Goal: Information Seeking & Learning: Learn about a topic

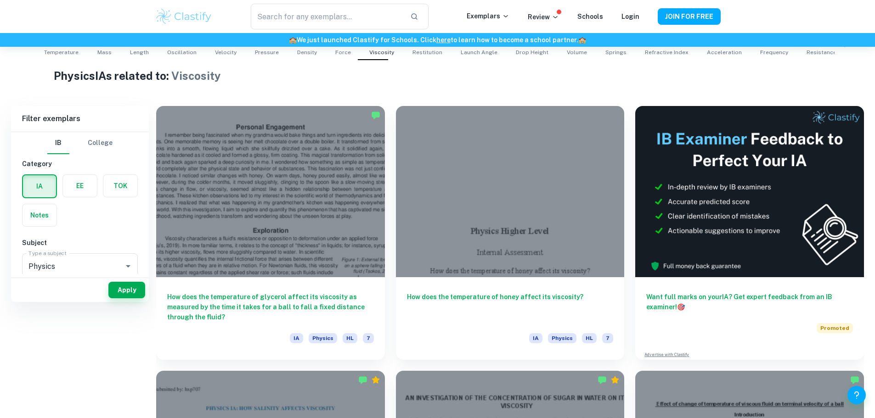
scroll to position [92, 0]
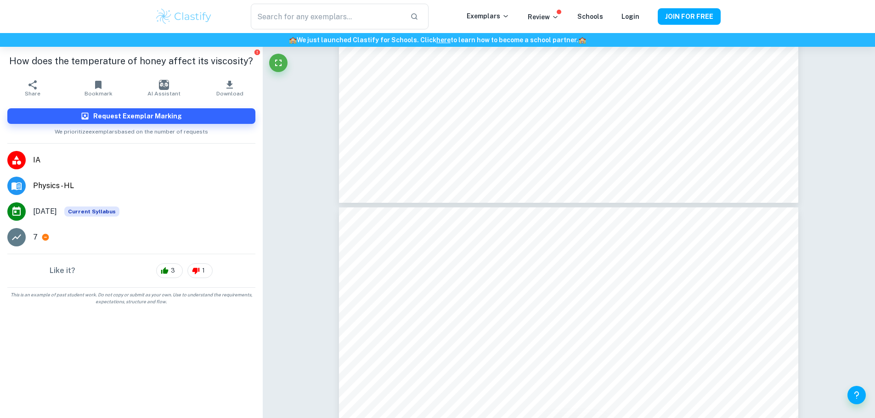
scroll to position [3936, 0]
type input "8"
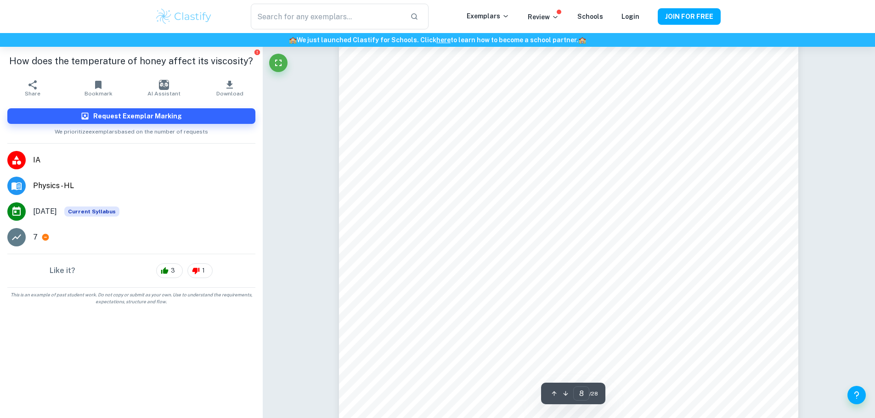
scroll to position [4901, 0]
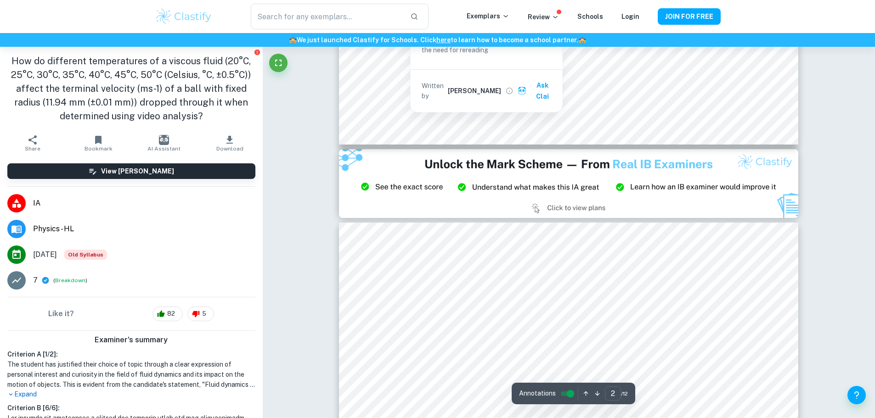
type input "3"
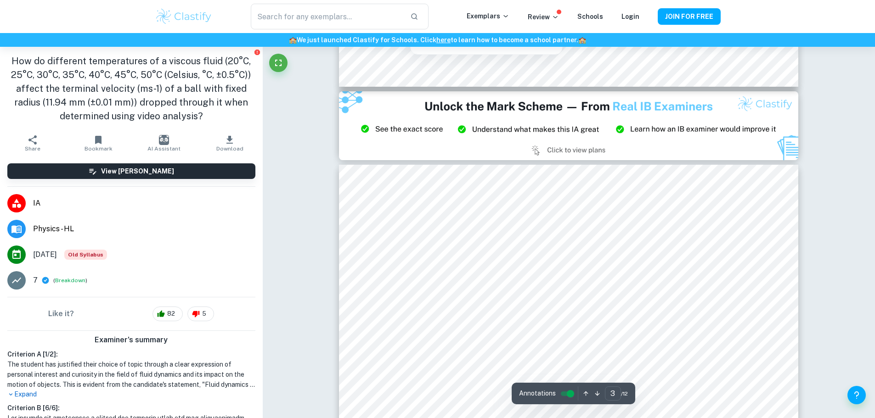
scroll to position [1240, 0]
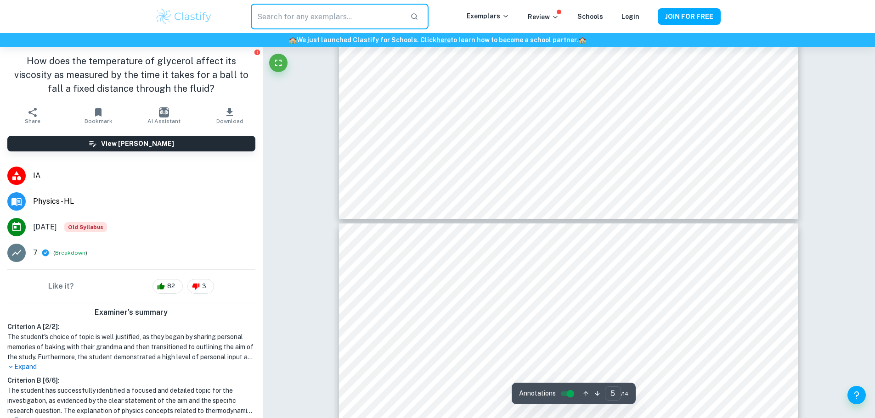
scroll to position [2527, 0]
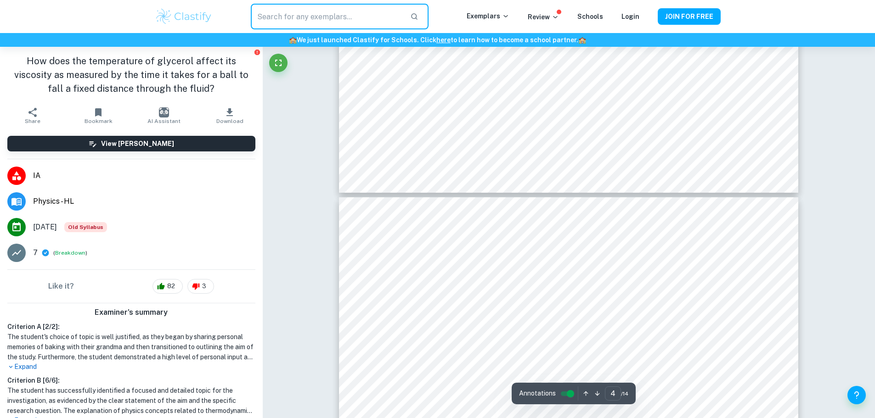
type input "3"
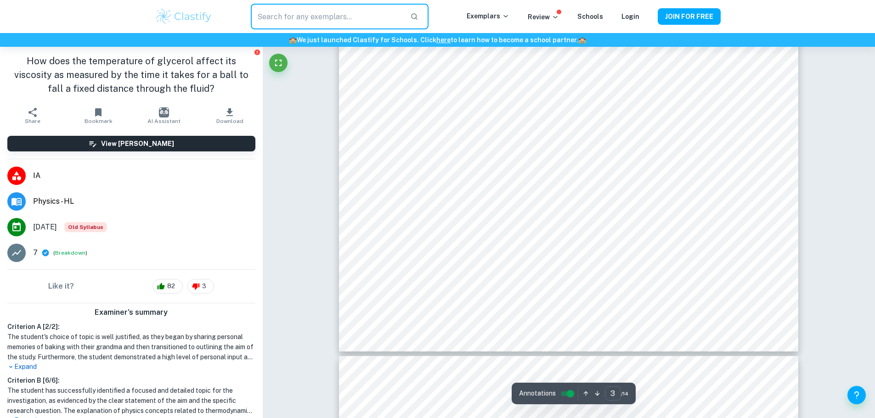
scroll to position [1654, 0]
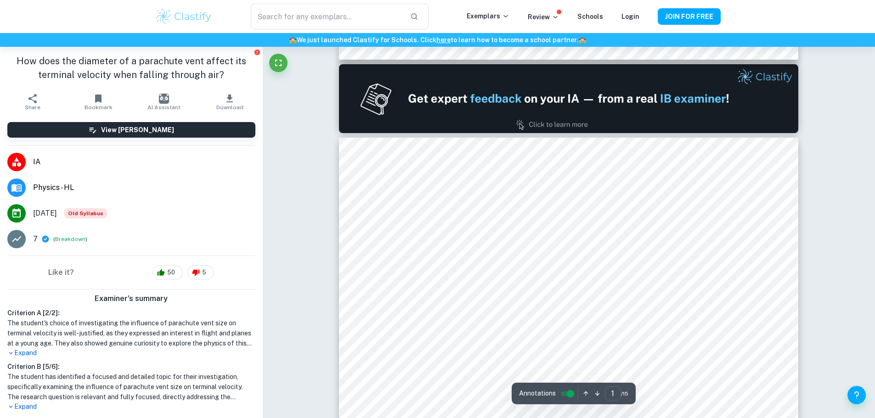
type input "2"
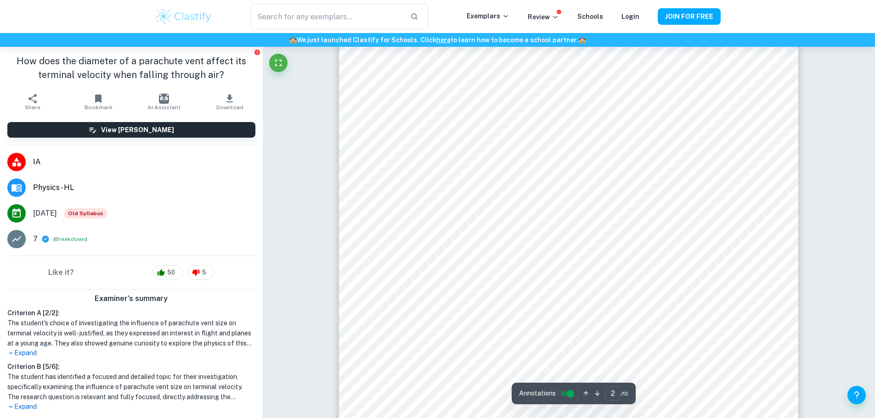
scroll to position [827, 0]
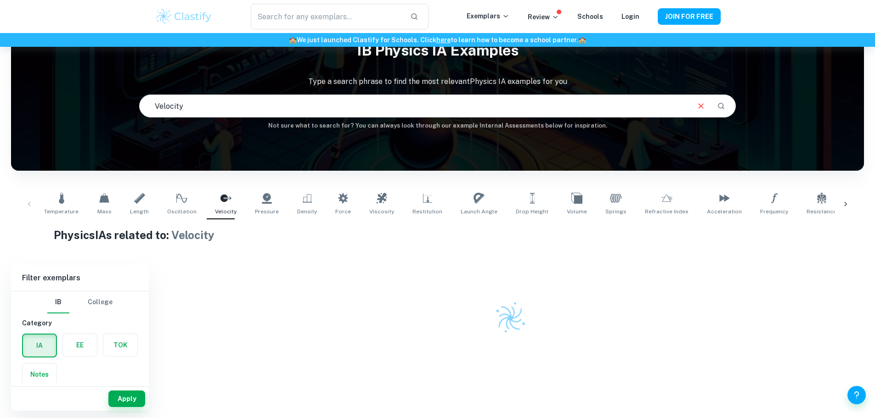
scroll to position [47, 0]
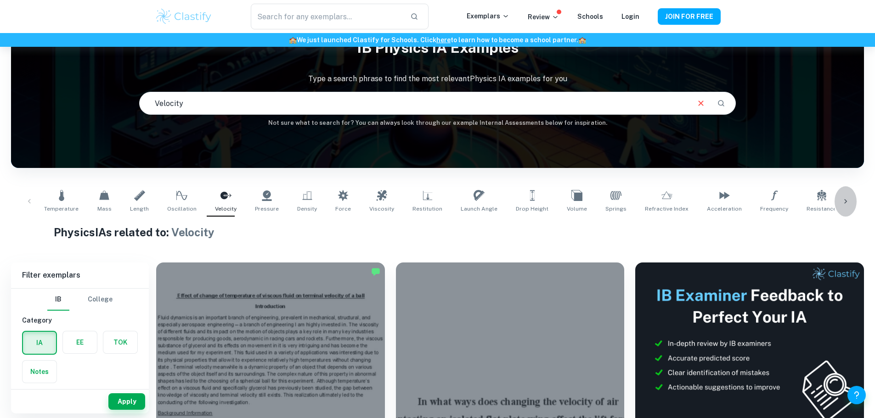
click at [845, 207] on div at bounding box center [846, 202] width 22 height 30
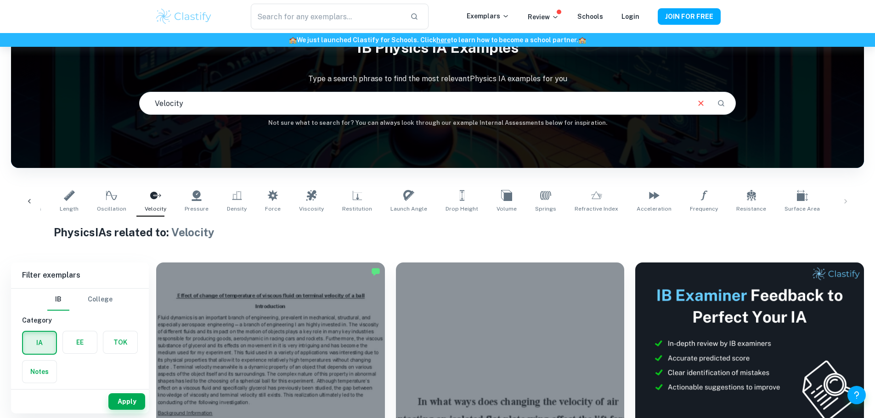
click at [33, 202] on icon at bounding box center [29, 201] width 9 height 9
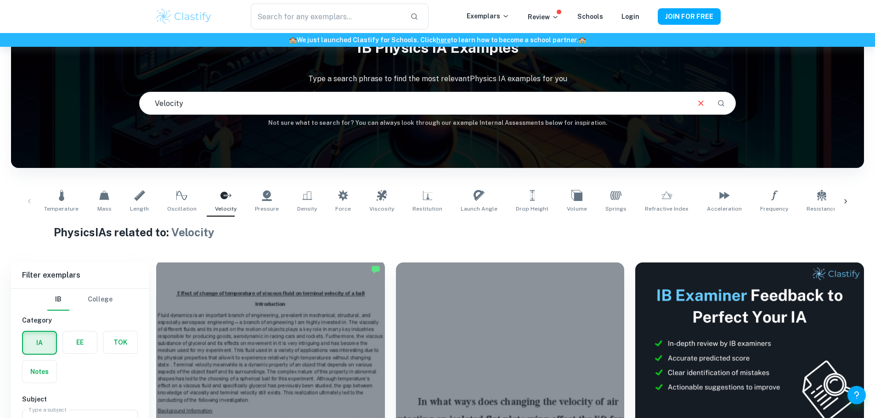
scroll to position [185, 0]
